Goal: Information Seeking & Learning: Check status

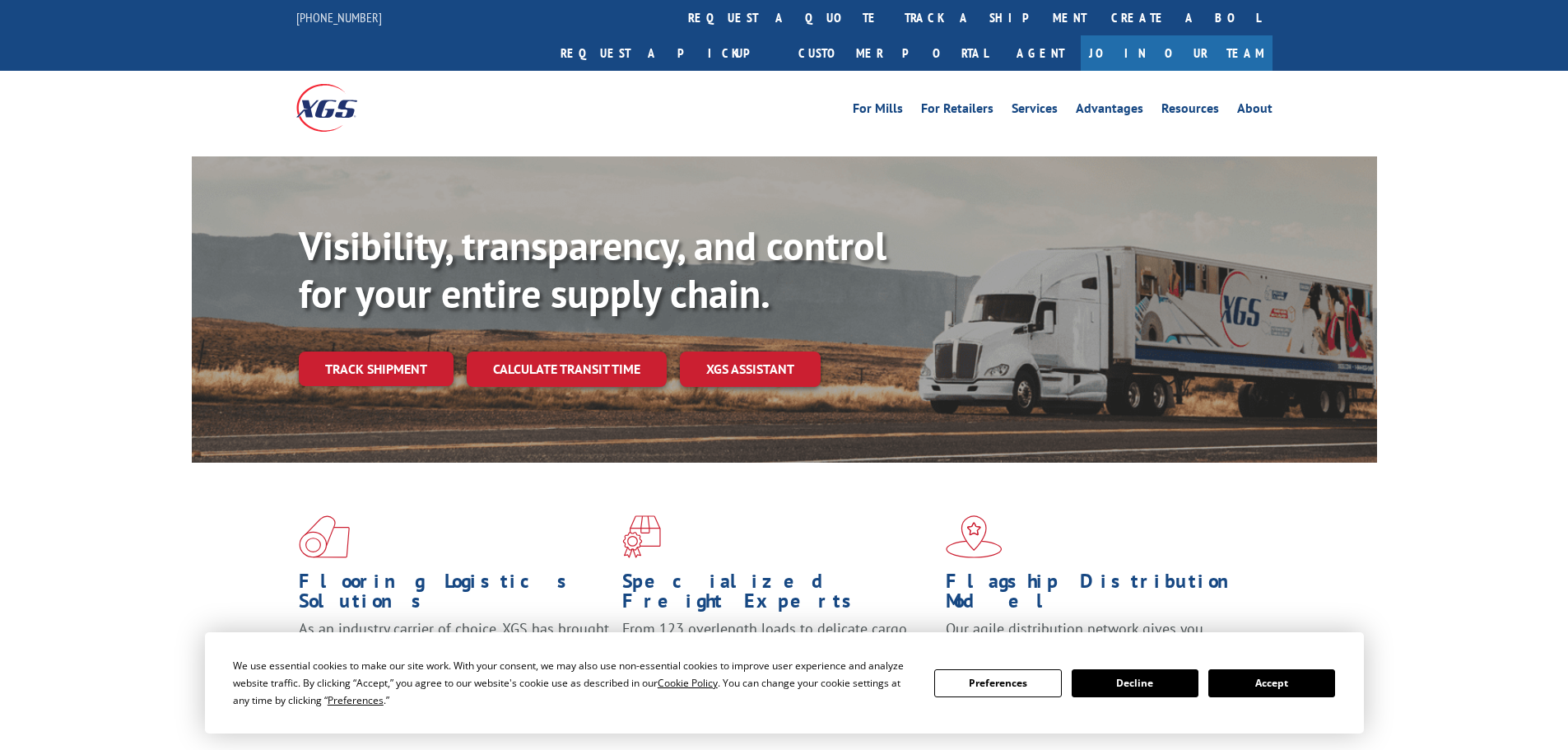
click at [1270, 687] on button "Accept" at bounding box center [1271, 683] width 127 height 28
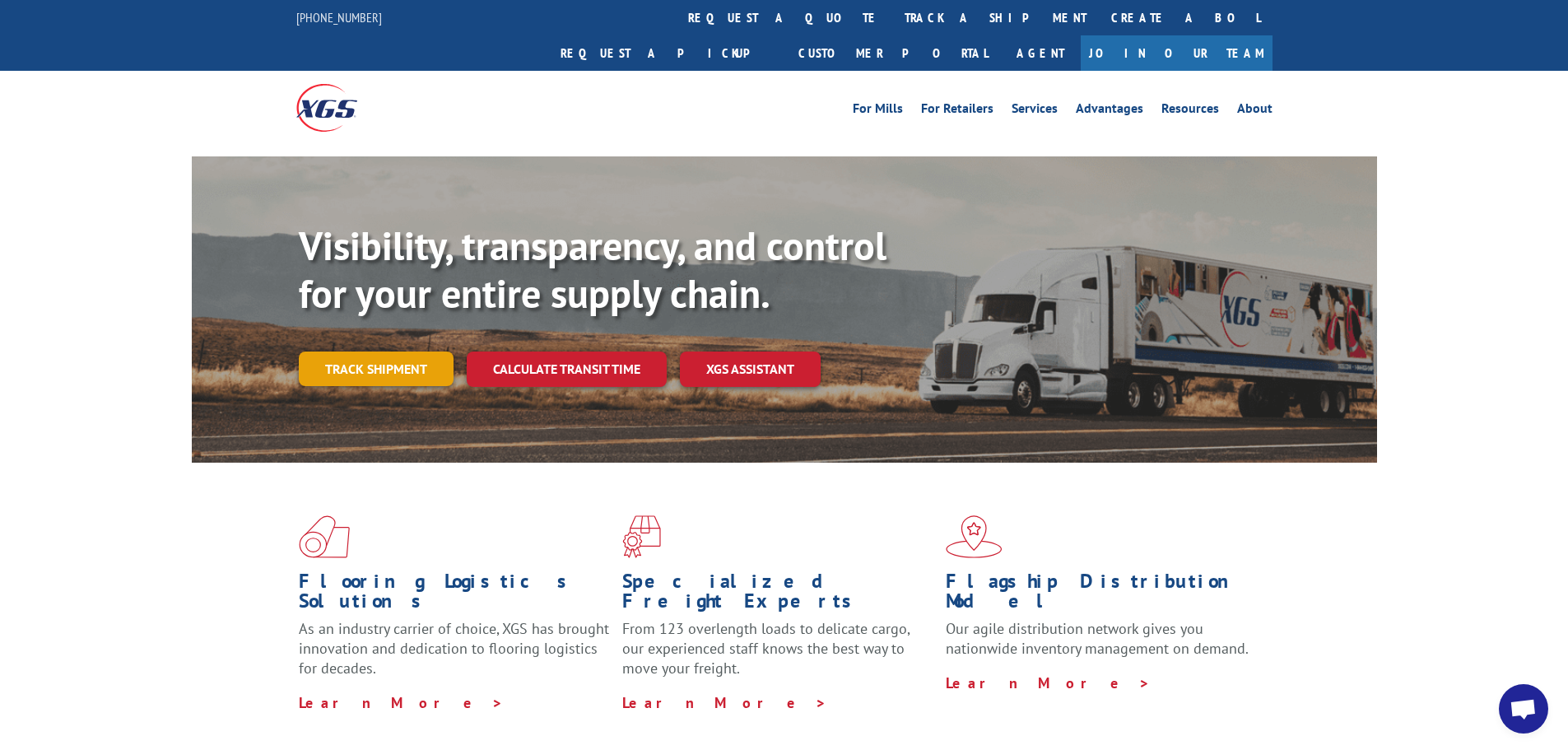
click at [384, 351] on link "Track shipment" at bounding box center [375, 368] width 155 height 34
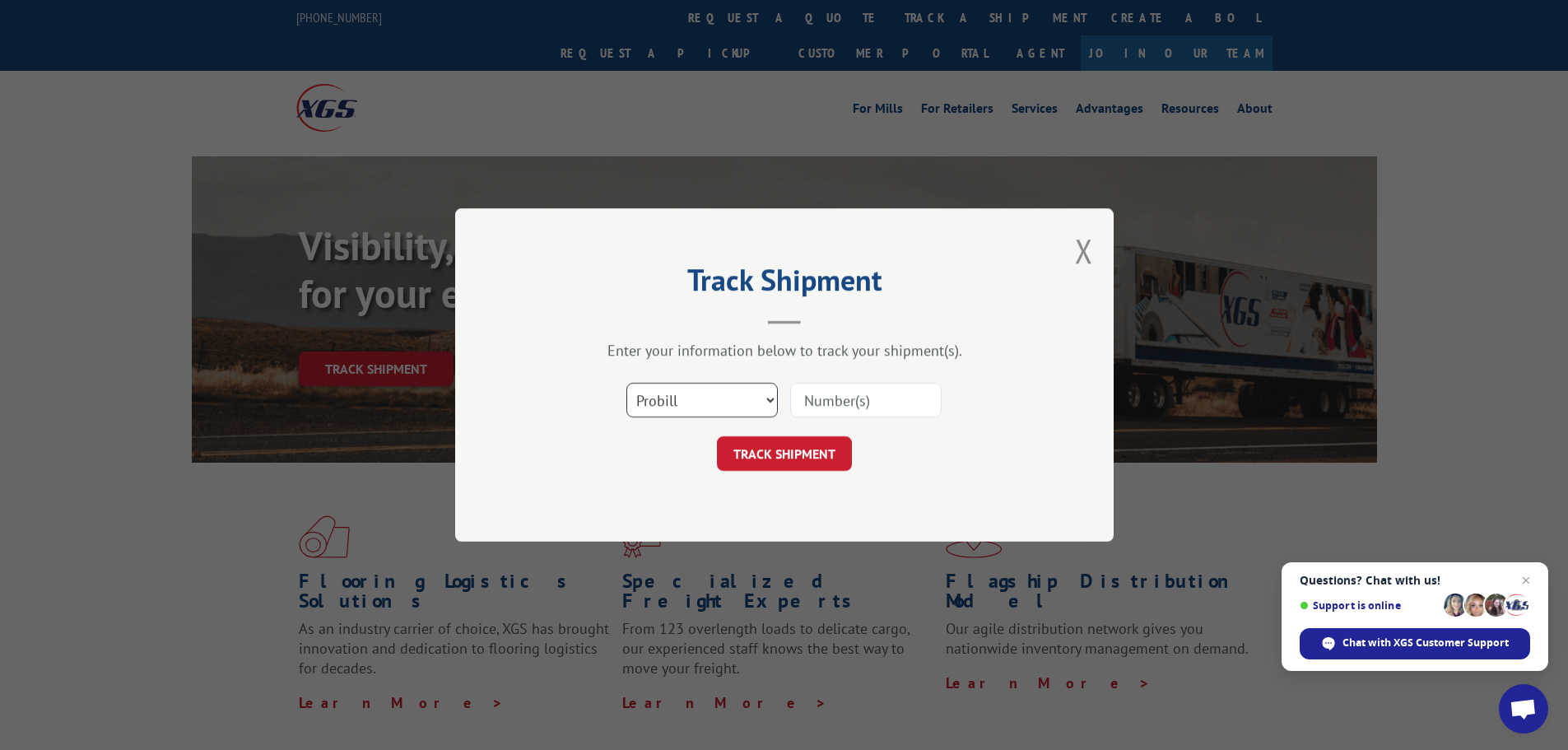
drag, startPoint x: 675, startPoint y: 402, endPoint x: 682, endPoint y: 414, distance: 13.9
click at [676, 405] on select "Select category... Probill BOL PO" at bounding box center [702, 400] width 151 height 34
select select "bol"
click at [627, 383] on select "Select category... Probill BOL PO" at bounding box center [702, 400] width 151 height 34
click at [815, 403] on input at bounding box center [865, 400] width 151 height 34
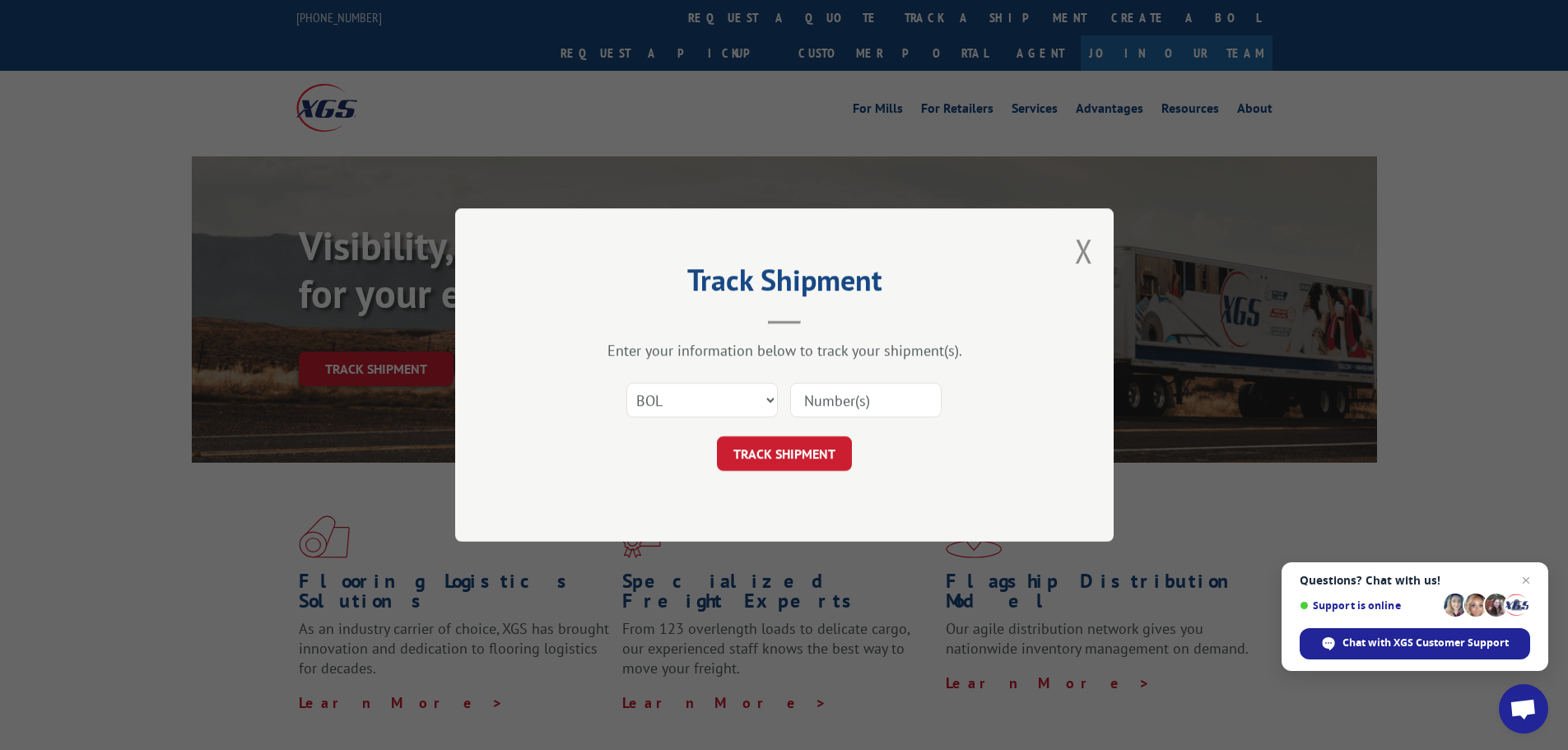
paste input "6045191"
type input "6045191"
click at [790, 439] on button "TRACK SHIPMENT" at bounding box center [784, 453] width 135 height 34
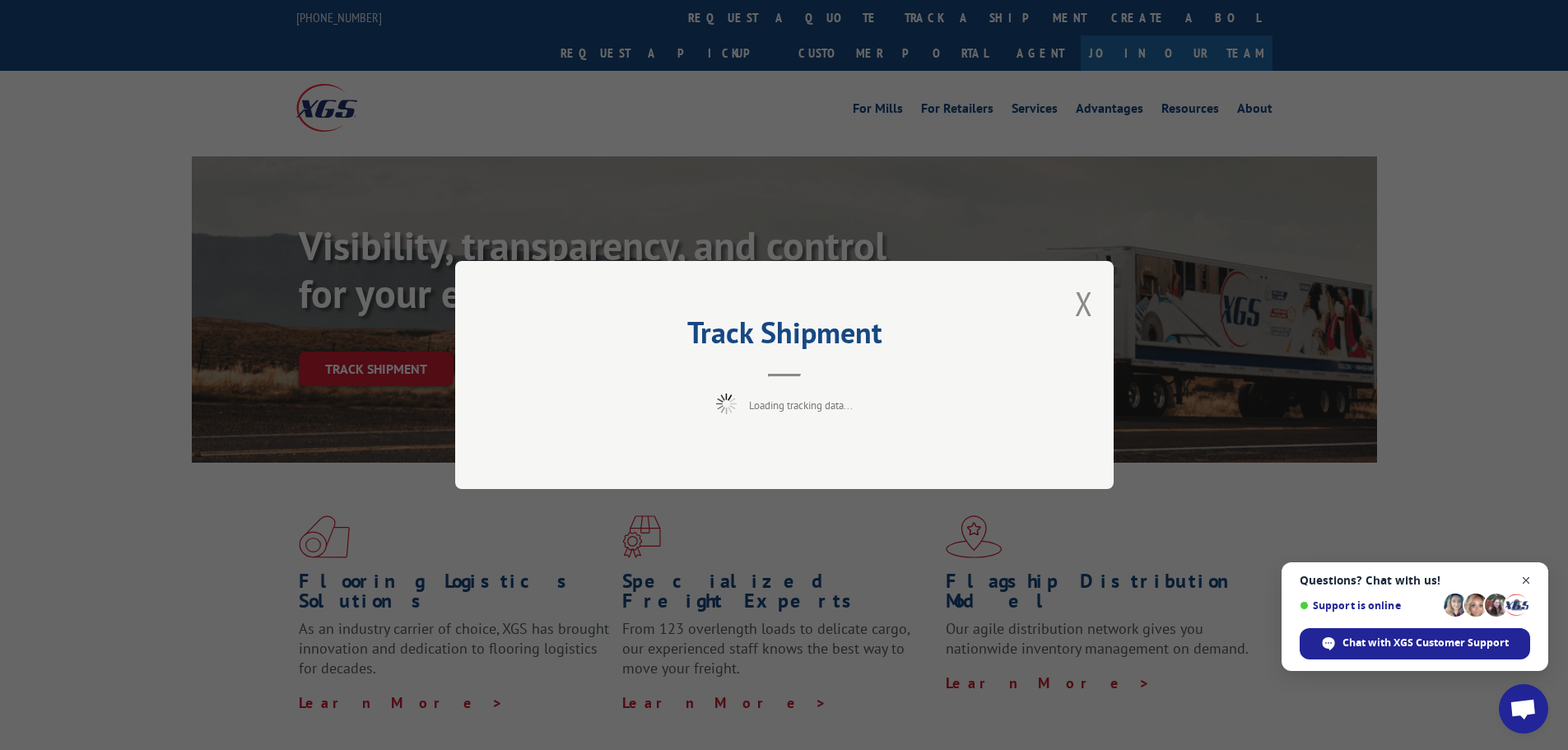
click at [1516, 580] on span "Close chat" at bounding box center [1526, 580] width 21 height 21
